Goal: Information Seeking & Learning: Find specific page/section

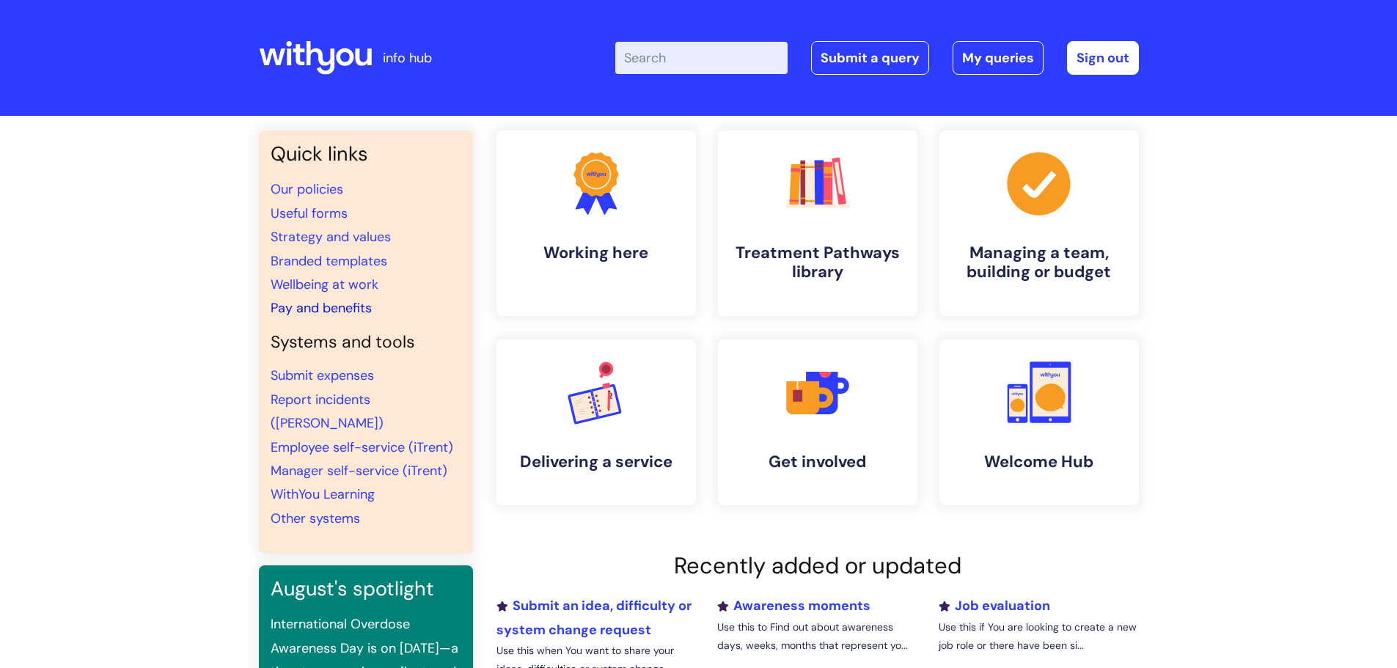
click at [306, 311] on link "Pay and benefits" at bounding box center [321, 308] width 101 height 18
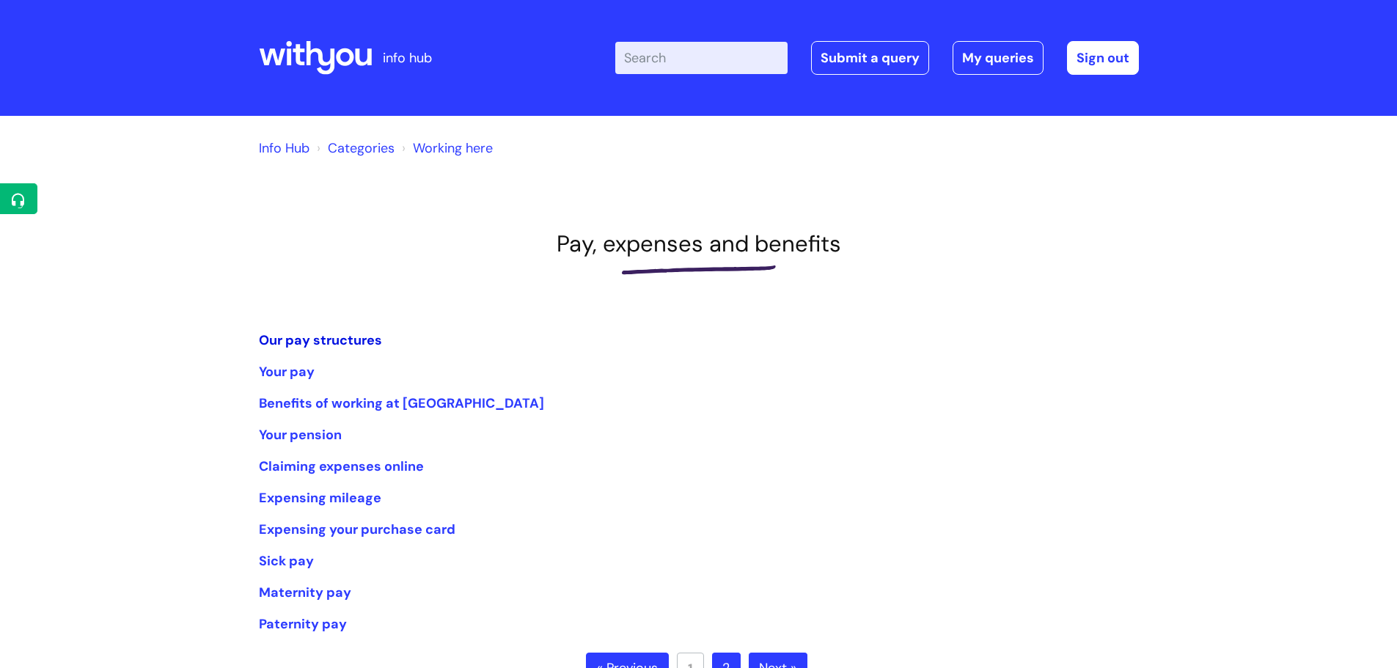
click at [327, 342] on link "Our pay structures" at bounding box center [320, 340] width 123 height 18
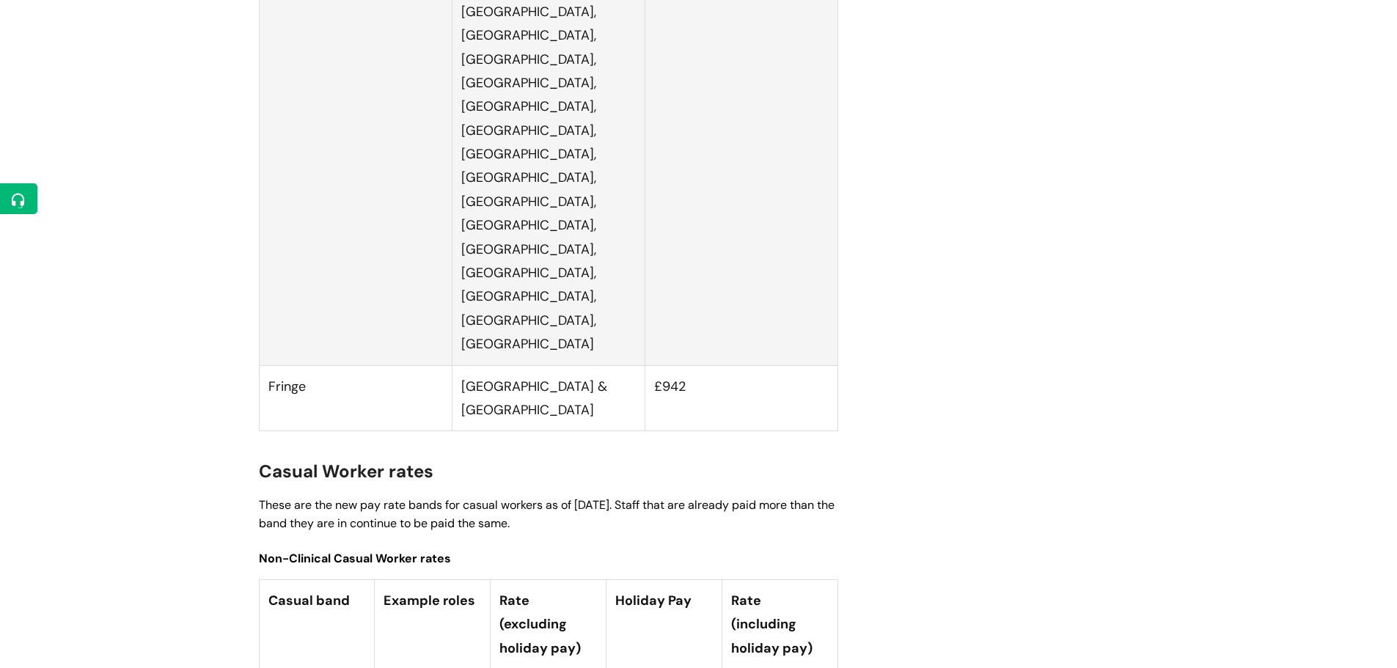
scroll to position [3812, 0]
